Goal: Book appointment/travel/reservation

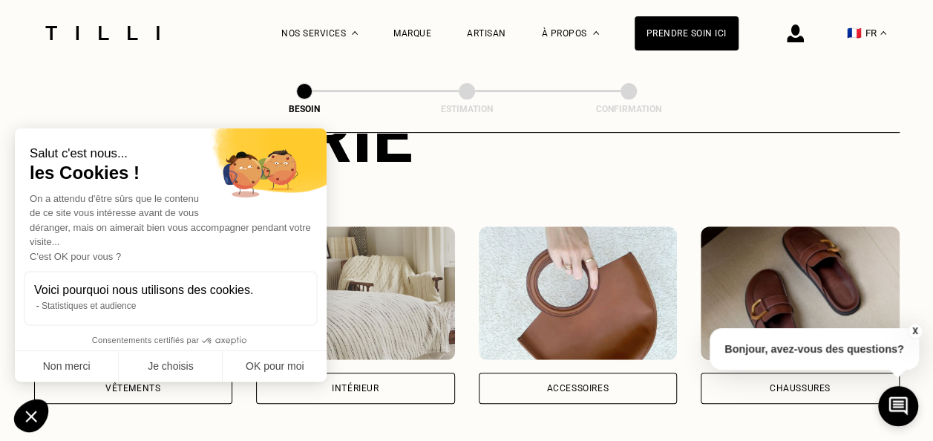
scroll to position [223, 0]
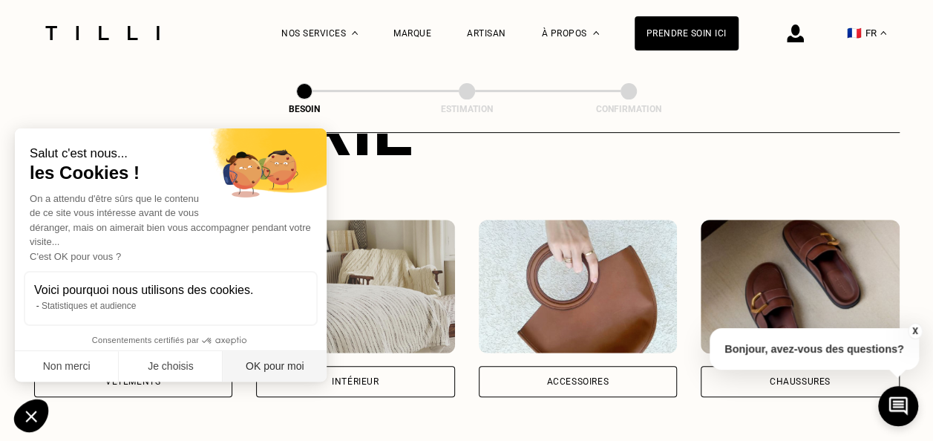
click at [272, 365] on button "OK pour moi" at bounding box center [275, 366] width 104 height 31
checkbox input "true"
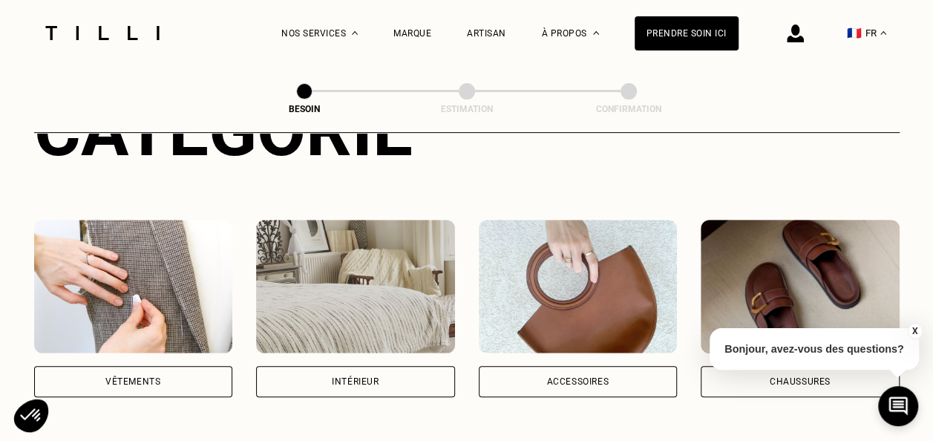
click at [128, 293] on img at bounding box center [133, 287] width 199 height 134
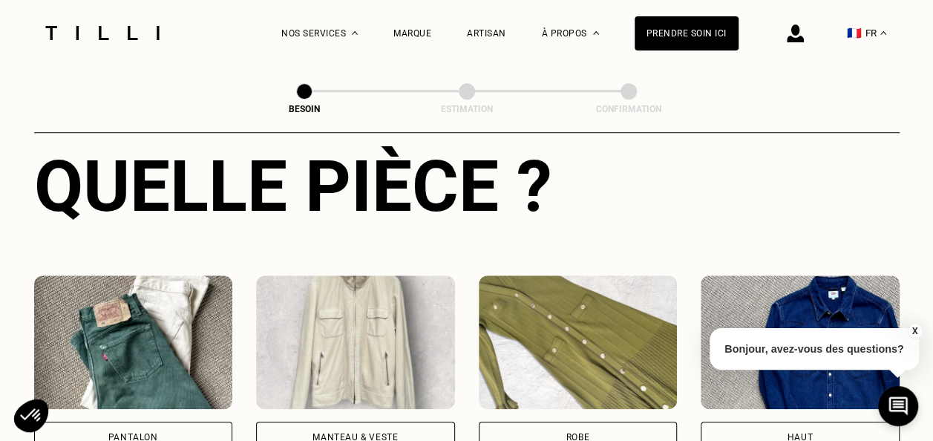
scroll to position [708, 0]
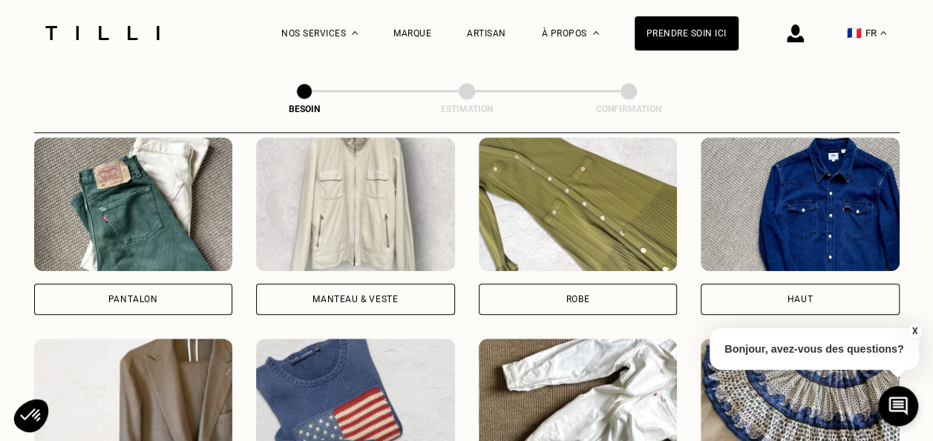
click at [178, 284] on div "Pantalon" at bounding box center [133, 299] width 199 height 31
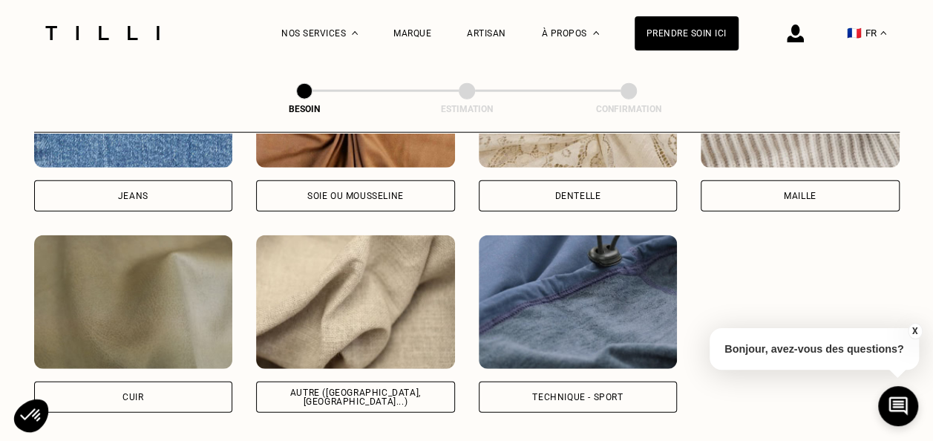
scroll to position [1737, 0]
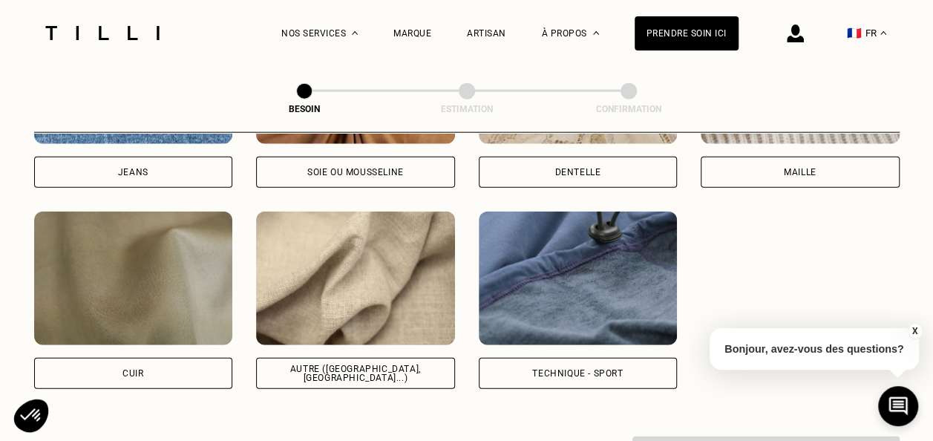
click at [392, 274] on img at bounding box center [355, 279] width 199 height 134
select select "FR"
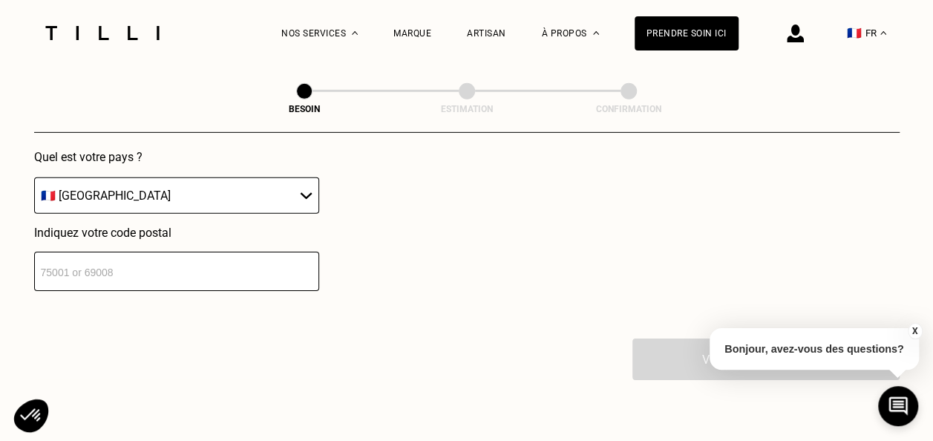
scroll to position [2209, 0]
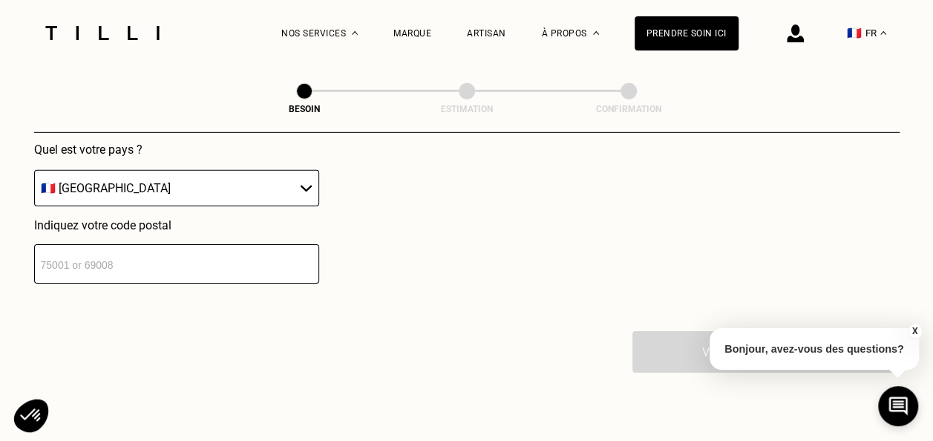
click at [249, 252] on input "number" at bounding box center [176, 263] width 285 height 39
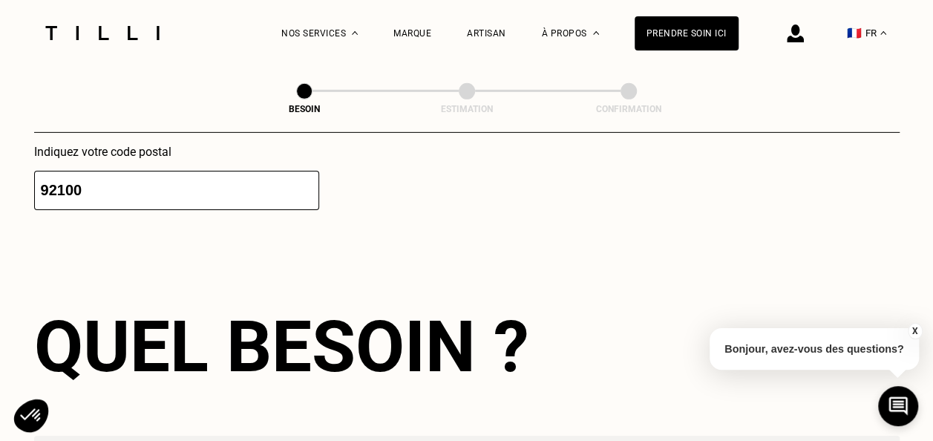
scroll to position [2140, 0]
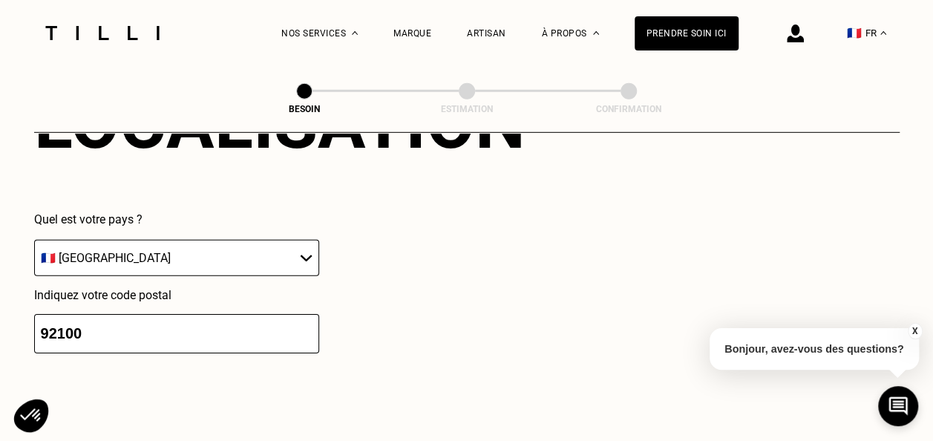
drag, startPoint x: 174, startPoint y: 318, endPoint x: 238, endPoint y: 318, distance: 63.9
click at [174, 318] on input "92100" at bounding box center [176, 333] width 285 height 39
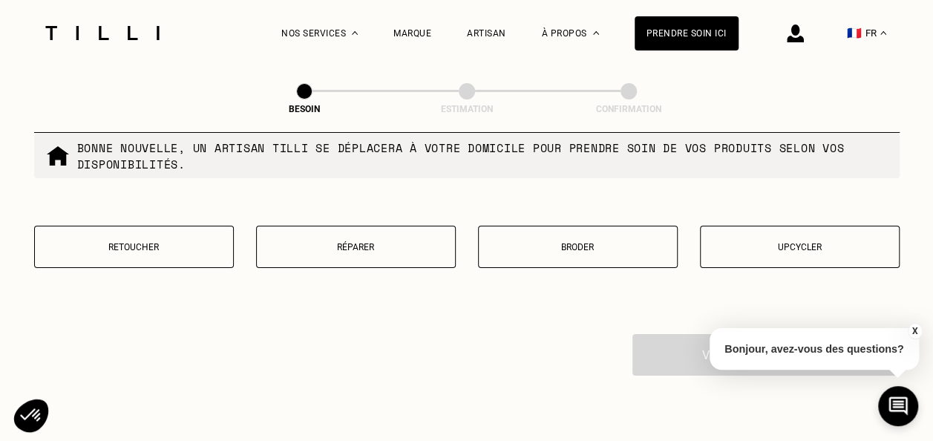
scroll to position [2659, 0]
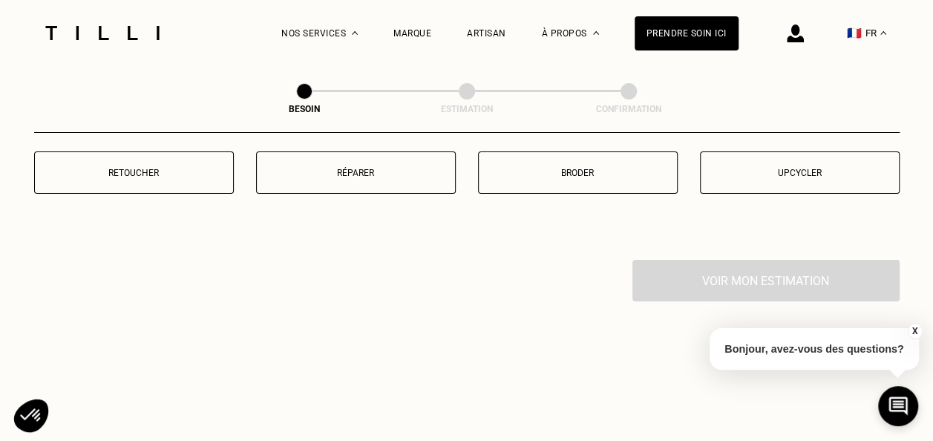
type input "92100"
click at [160, 171] on button "Retoucher" at bounding box center [134, 172] width 200 height 42
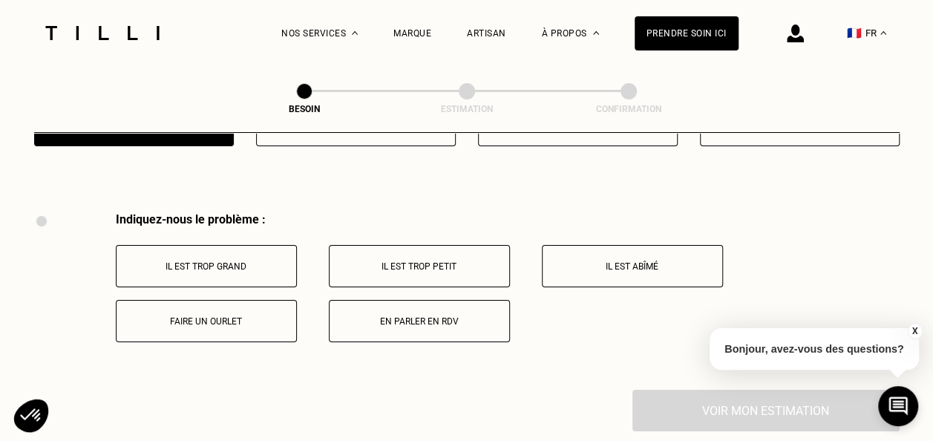
scroll to position [2744, 0]
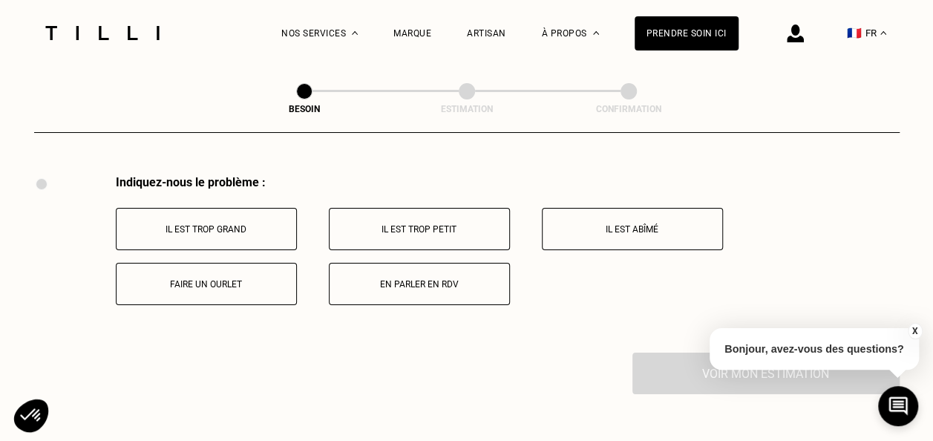
click at [229, 284] on button "Faire un ourlet" at bounding box center [206, 284] width 181 height 42
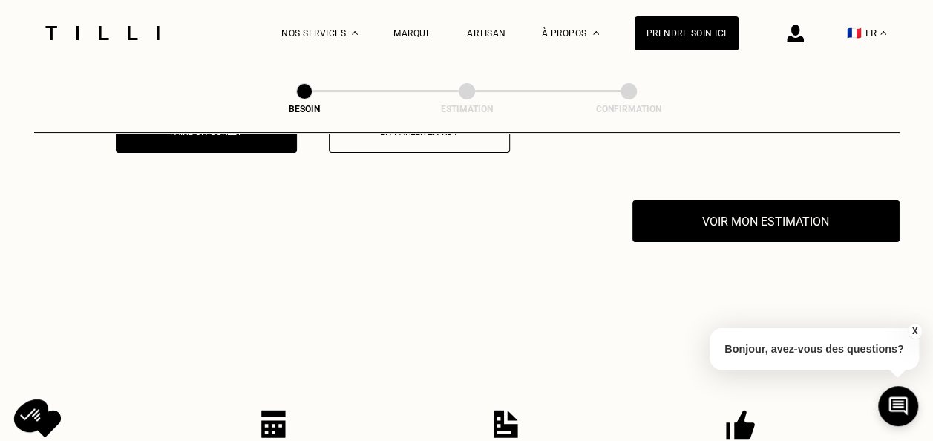
scroll to position [2921, 0]
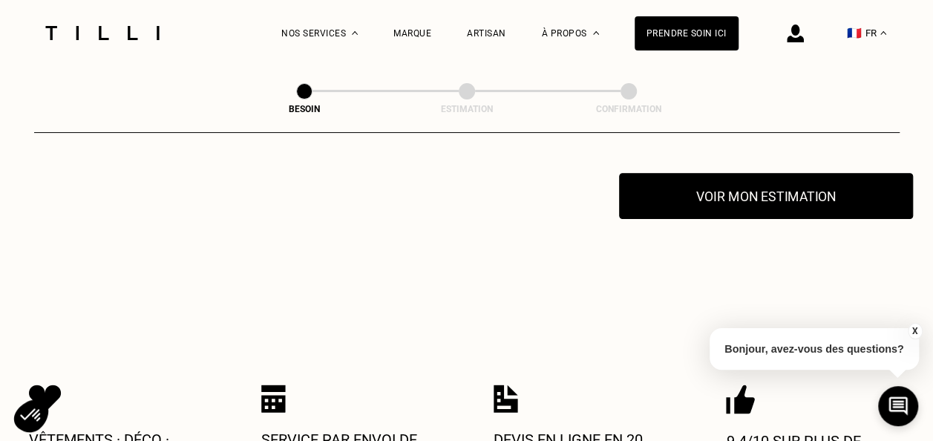
click at [754, 195] on button "Voir mon estimation" at bounding box center [766, 196] width 294 height 46
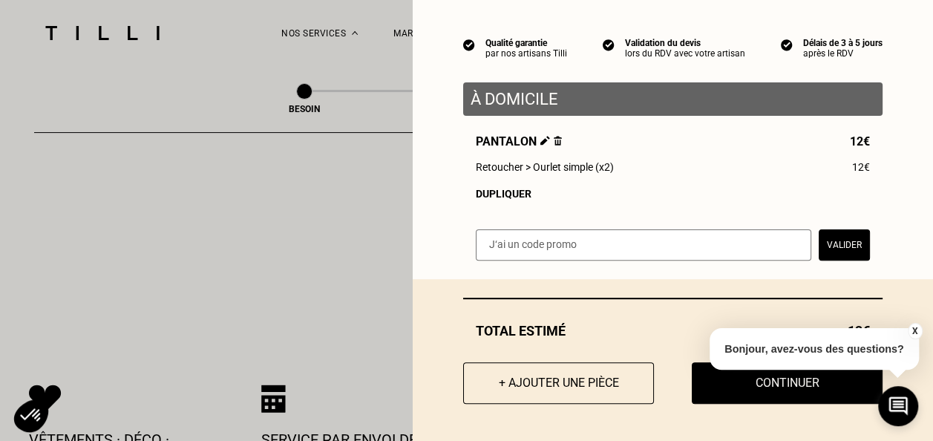
scroll to position [0, 0]
